Goal: Transaction & Acquisition: Purchase product/service

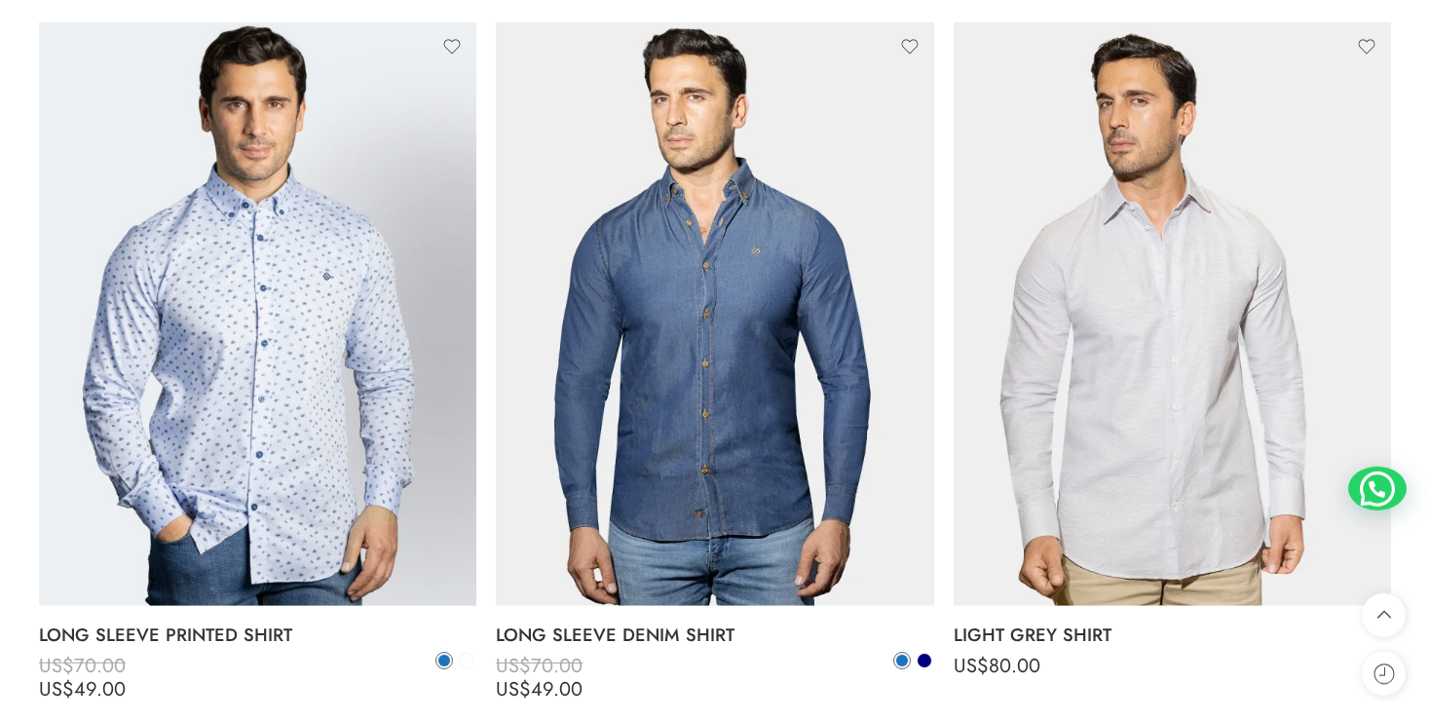
scroll to position [4629, 0]
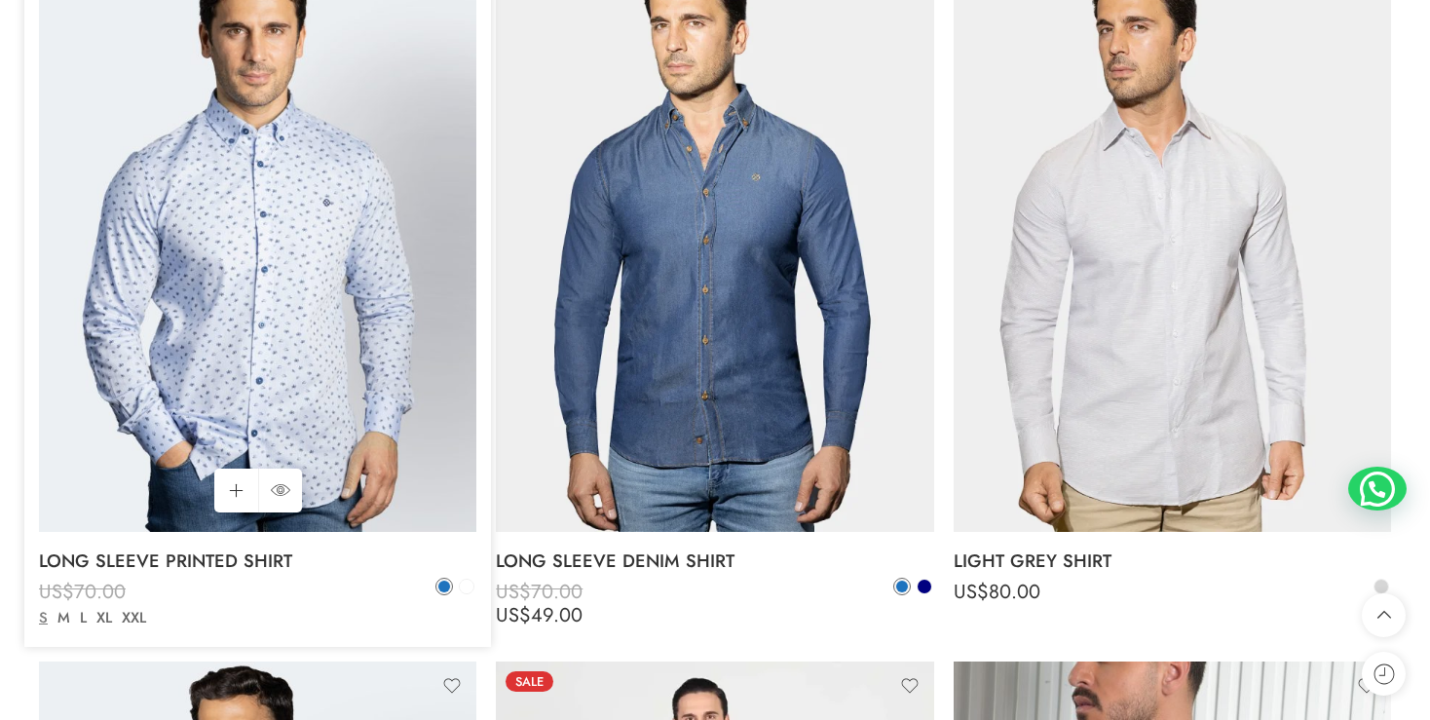
click at [303, 143] on img at bounding box center [257, 240] width 437 height 584
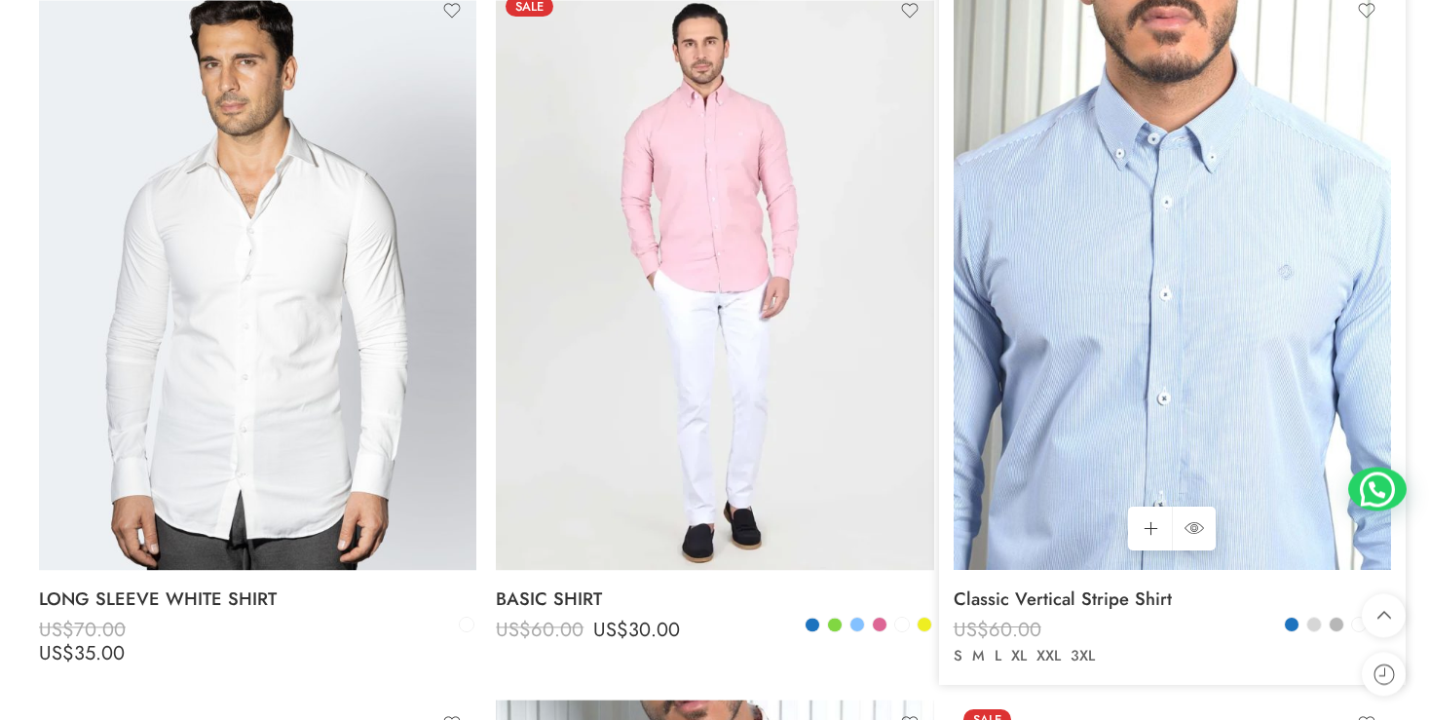
scroll to position [5349, 0]
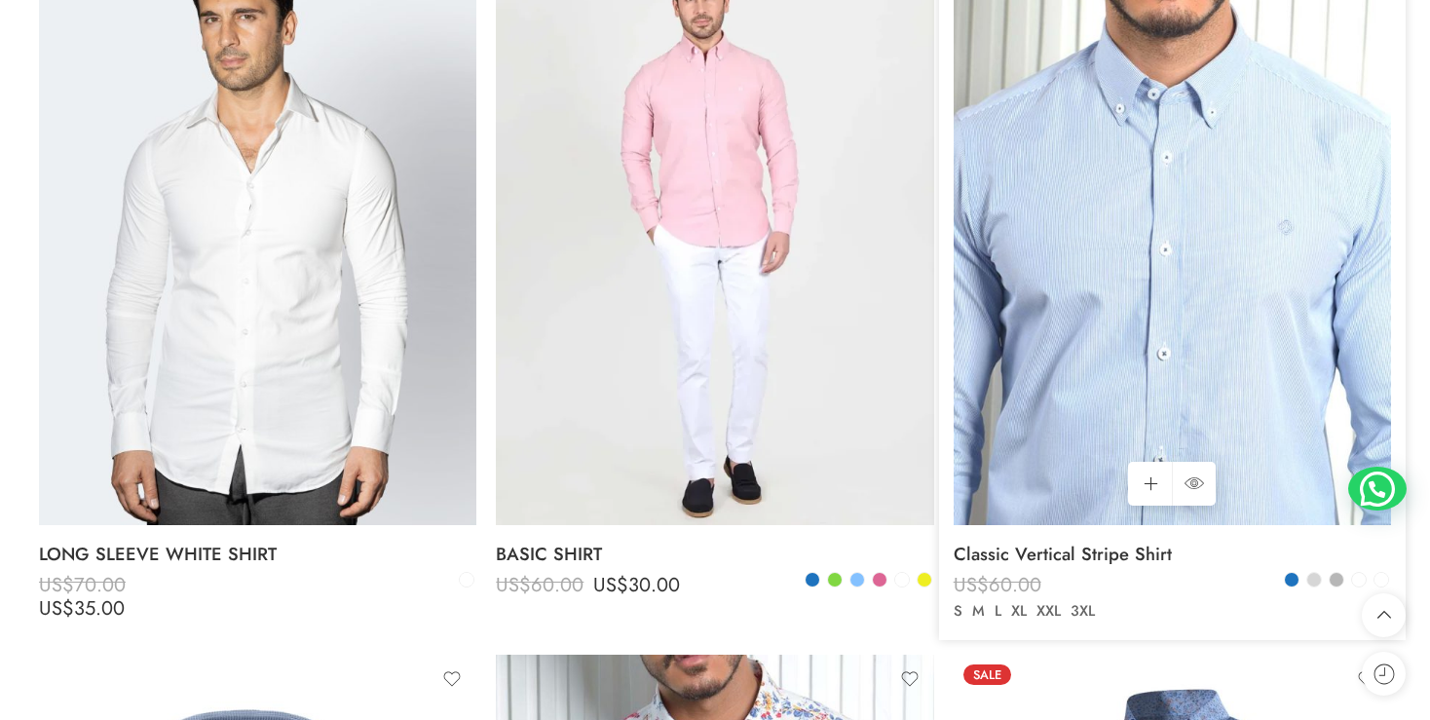
click at [1134, 350] on img at bounding box center [1172, 234] width 437 height 584
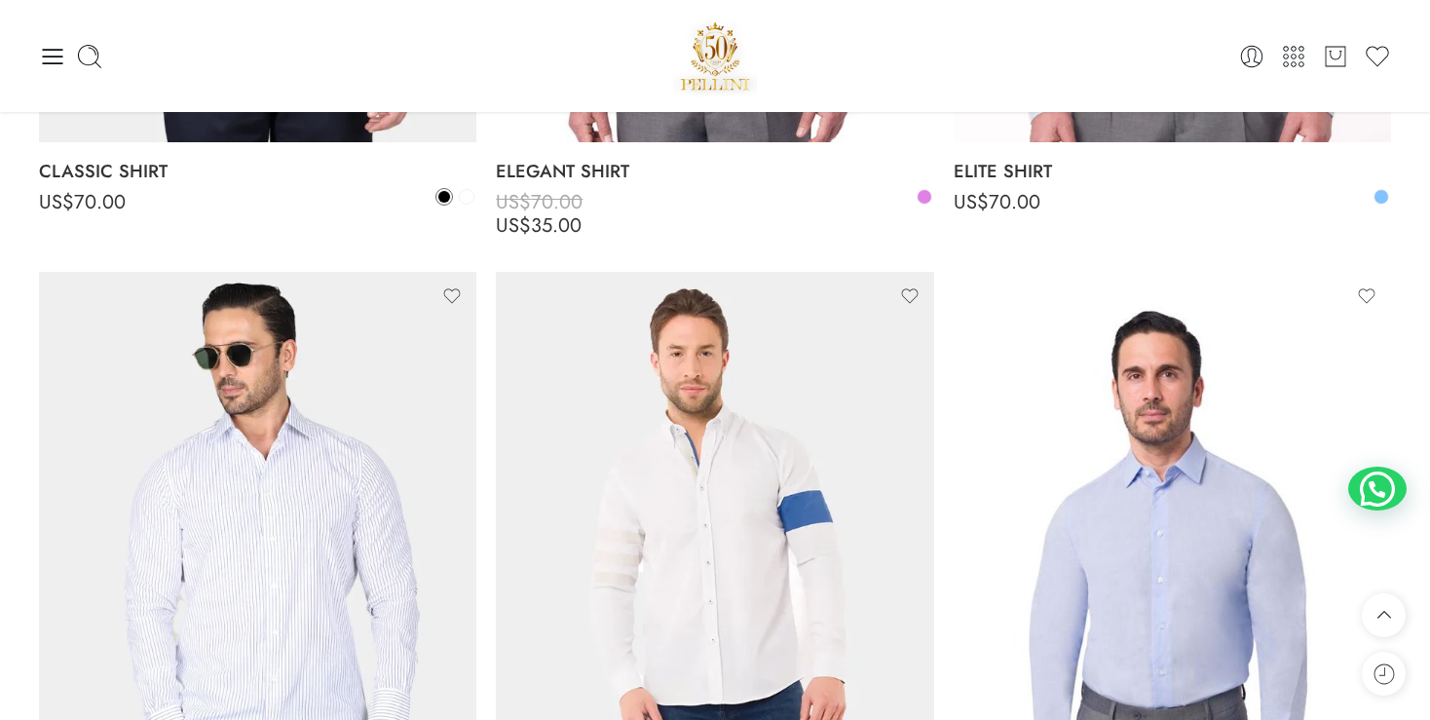
scroll to position [2263, 0]
